Goal: Navigation & Orientation: Find specific page/section

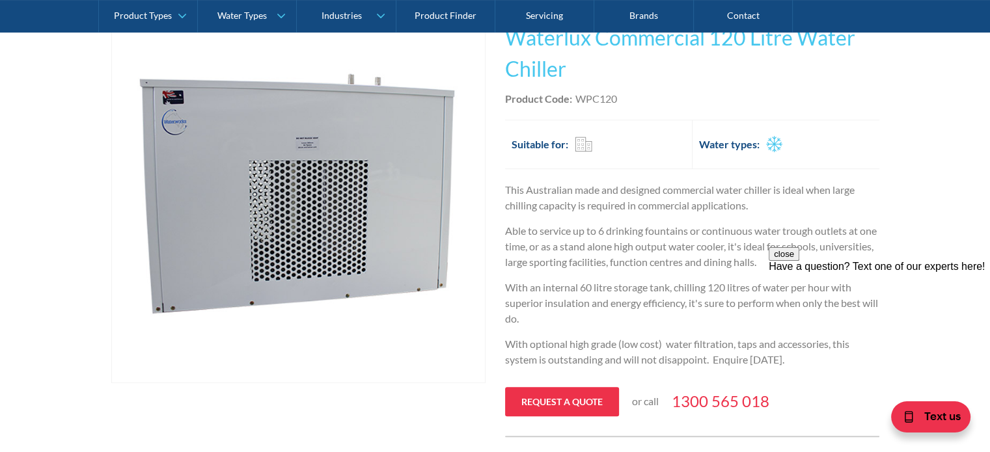
scroll to position [260, 0]
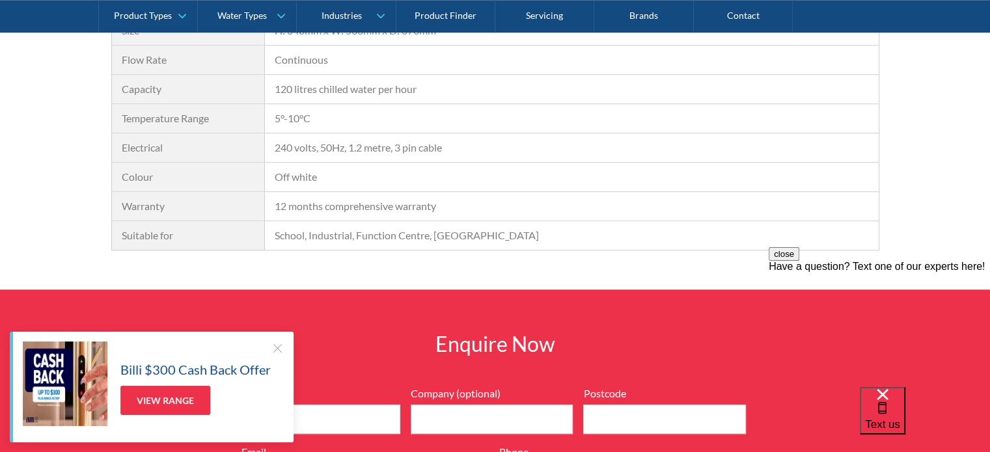
scroll to position [1107, 0]
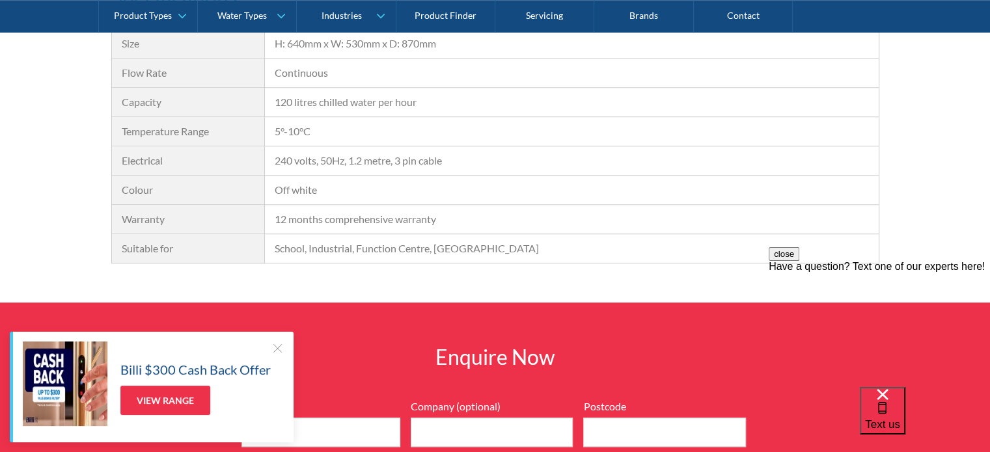
click at [277, 348] on div at bounding box center [277, 348] width 13 height 13
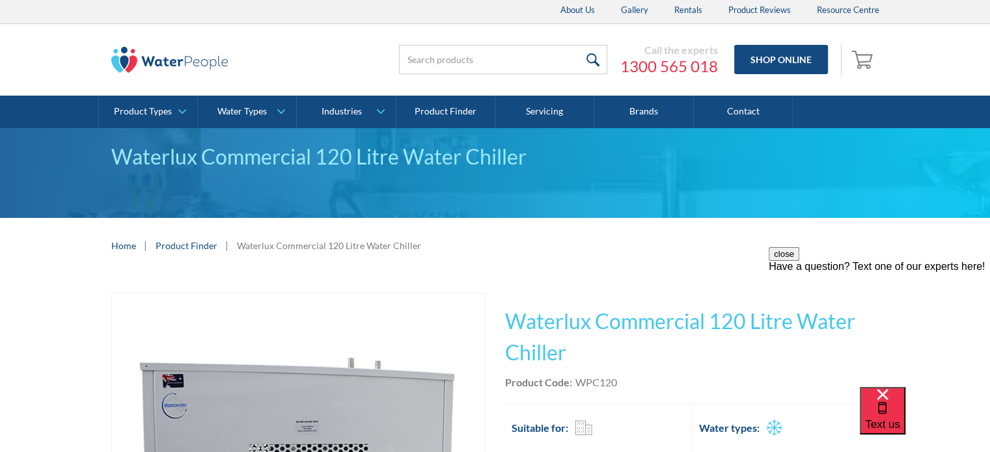
scroll to position [0, 0]
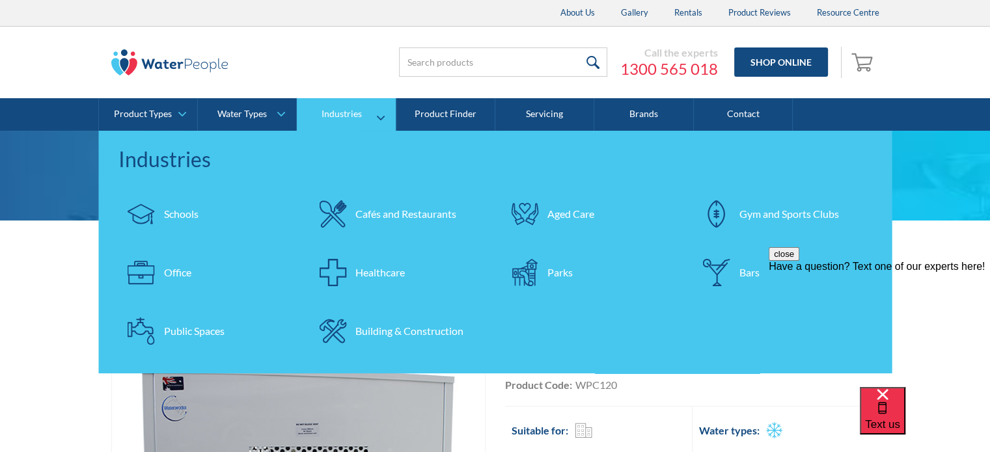
click at [190, 331] on div "Public Spaces" at bounding box center [194, 332] width 61 height 16
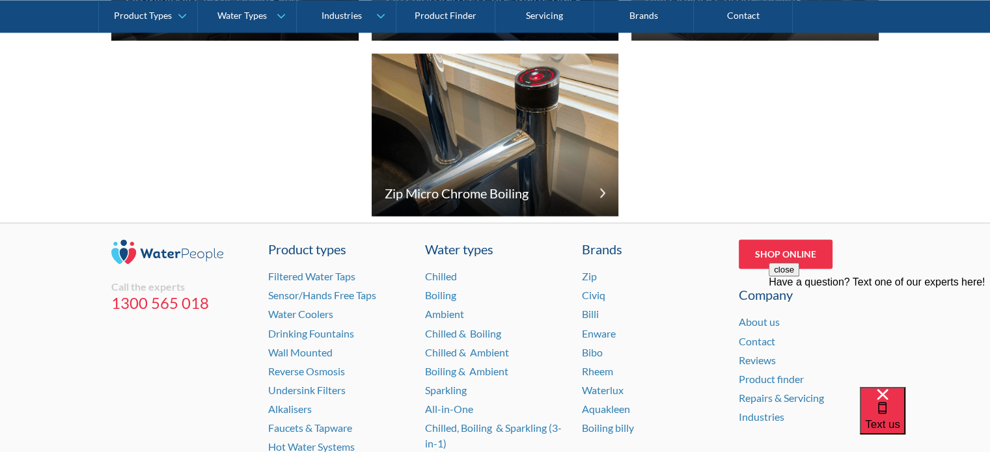
scroll to position [2213, 0]
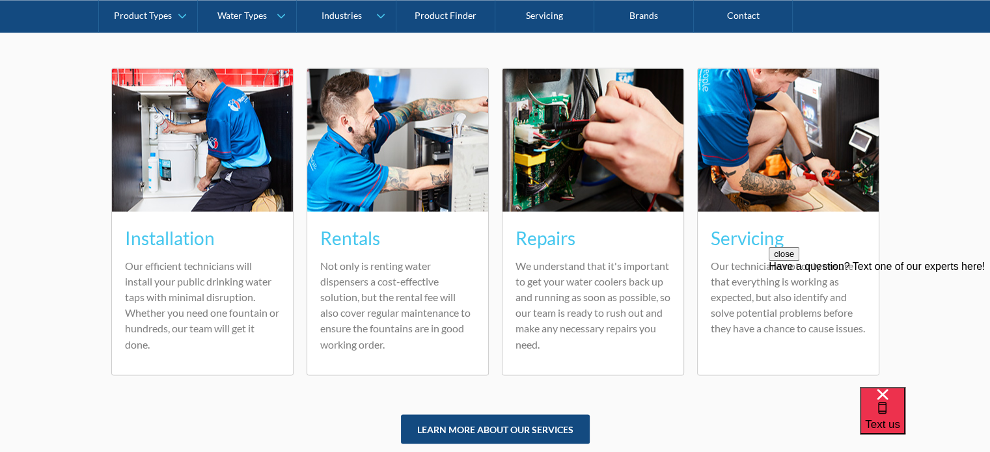
scroll to position [2148, 0]
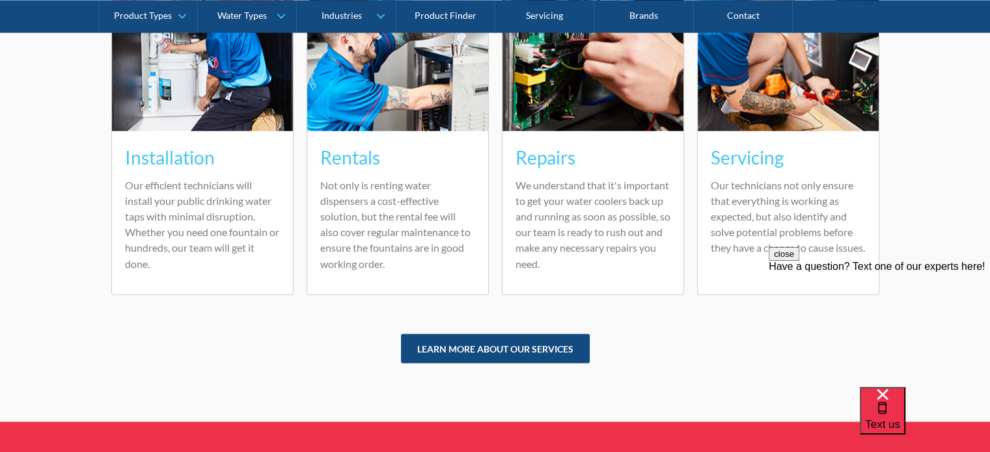
drag, startPoint x: 133, startPoint y: 311, endPoint x: 126, endPoint y: 232, distance: 79.7
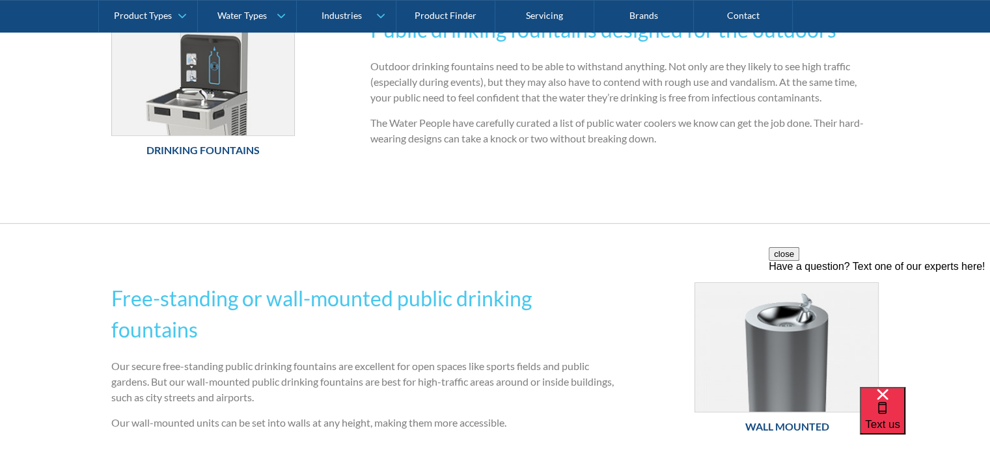
scroll to position [557, 0]
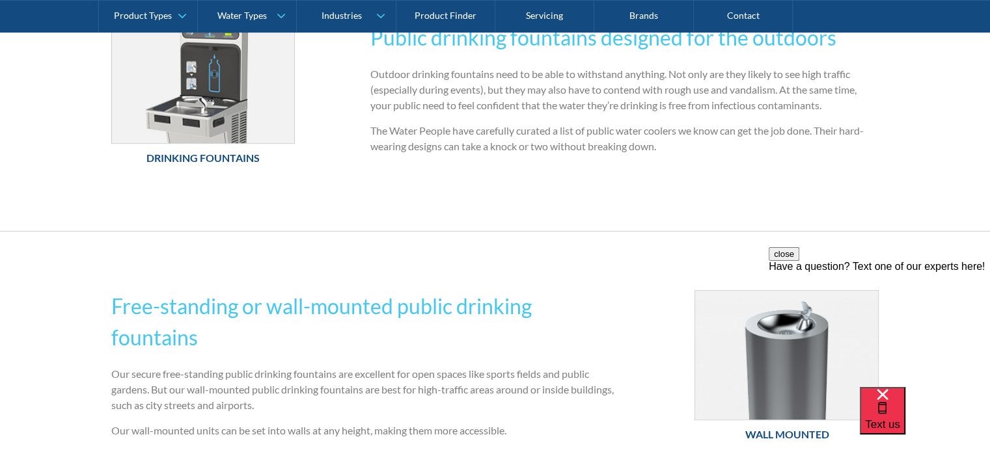
click at [186, 161] on h6 "Drinking Fountains" at bounding box center [203, 158] width 184 height 16
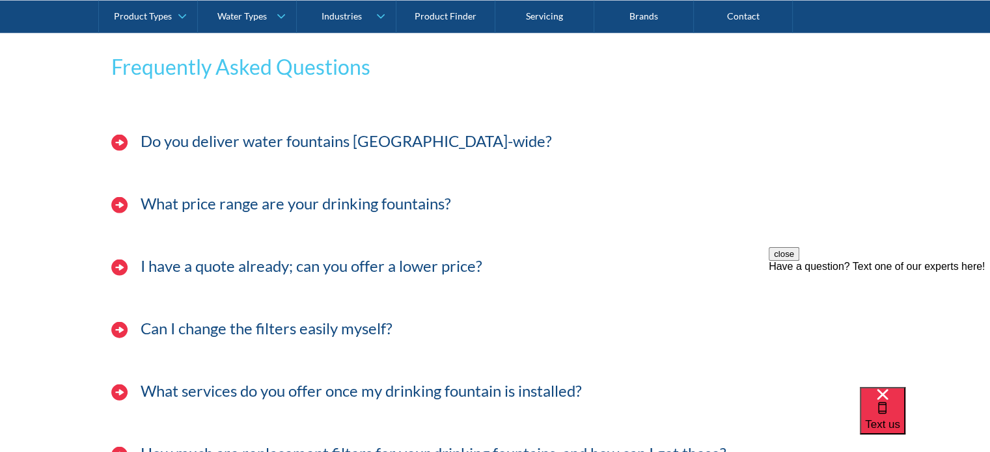
scroll to position [3320, 0]
